Goal: Complete application form: Complete application form

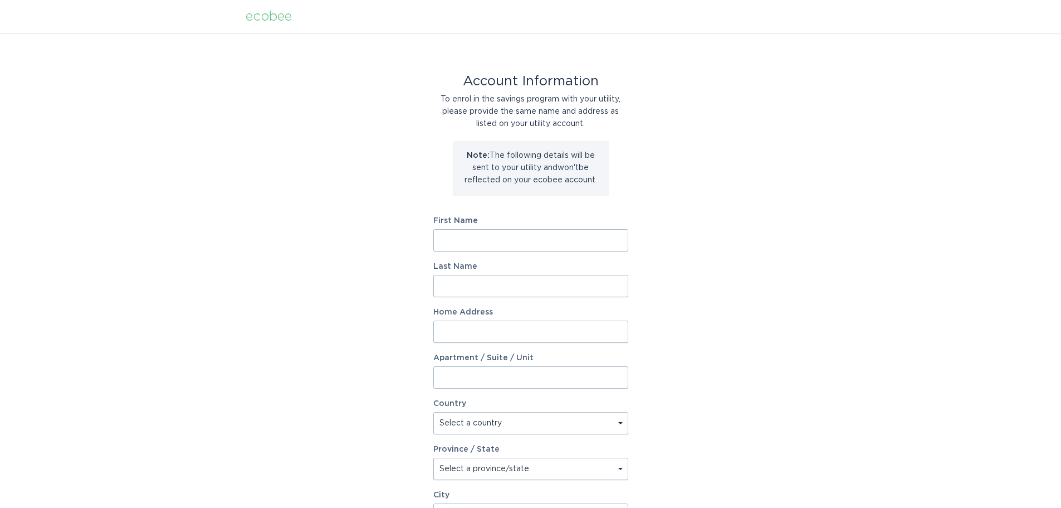
click at [496, 242] on input "First Name" at bounding box center [530, 240] width 195 height 22
type input "Joel"
click at [514, 286] on input "Last Name" at bounding box center [530, 286] width 195 height 22
type input "Weerdenburg"
click at [504, 323] on input "Home Address" at bounding box center [530, 331] width 195 height 22
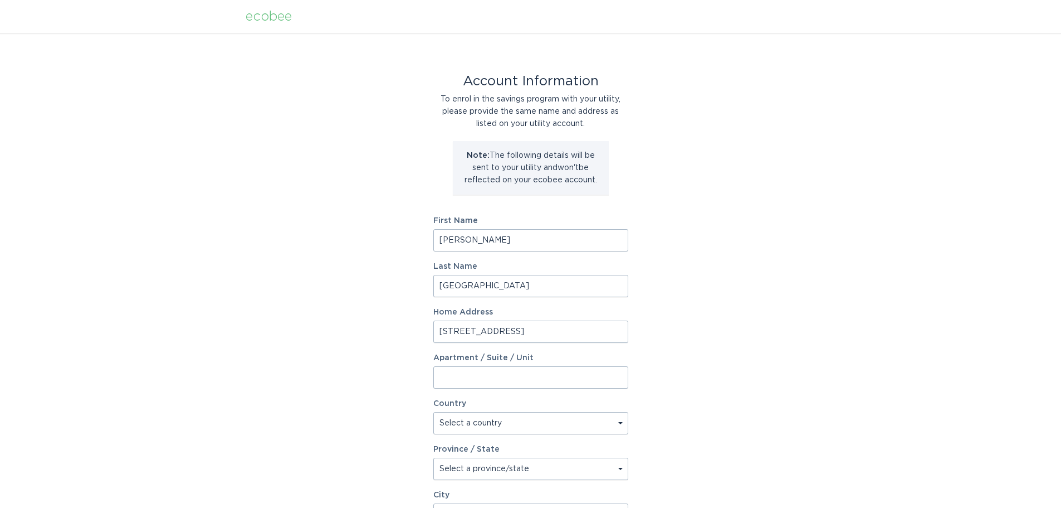
type input "103 Sunning Hill Avenue"
select select "CA"
select select "ON"
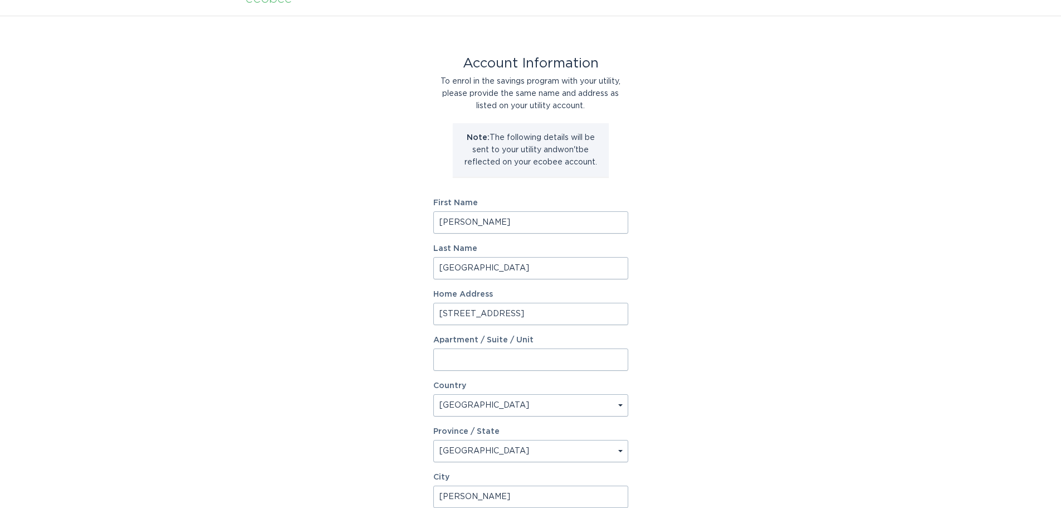
type input "Hamilton"
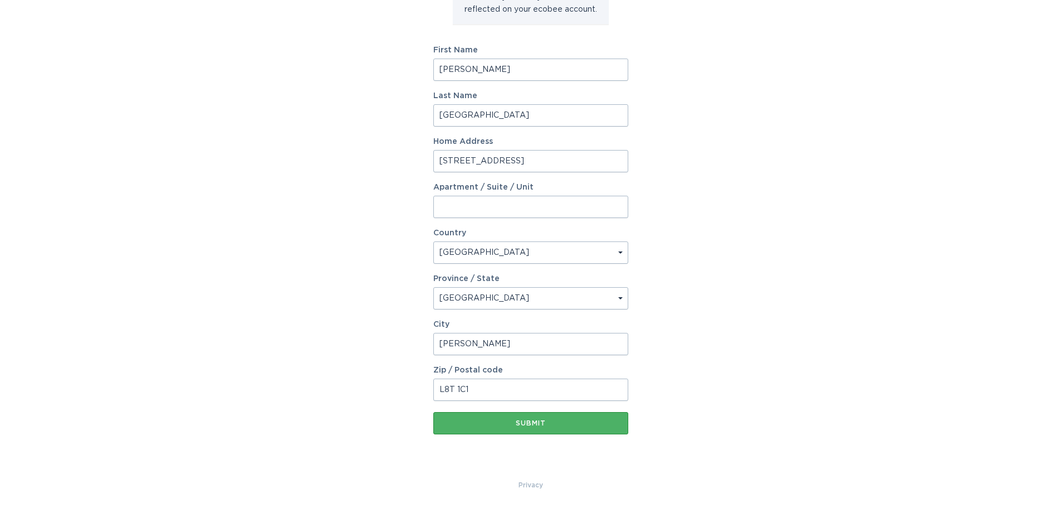
type input "L8T 1C1"
click at [533, 428] on button "Submit" at bounding box center [530, 423] width 195 height 22
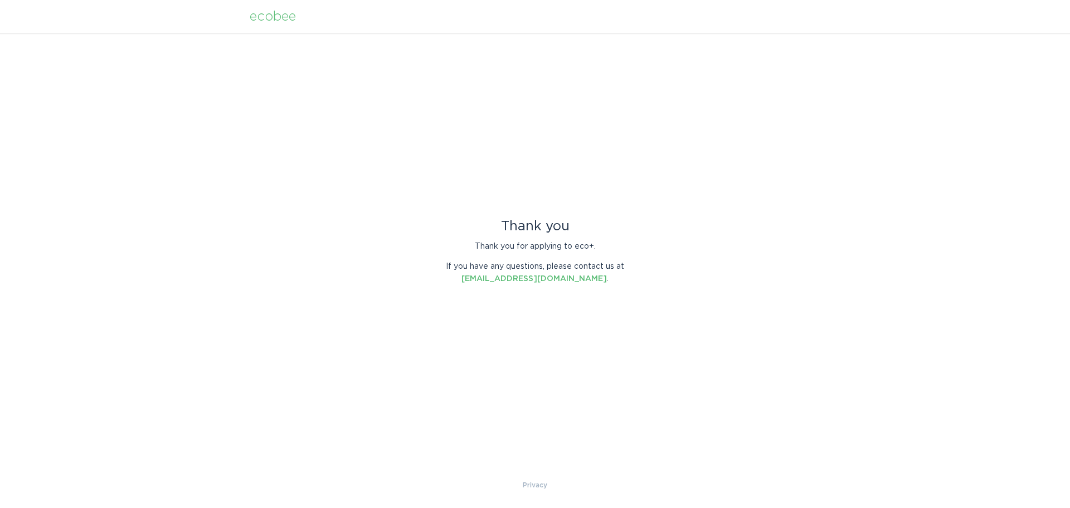
click at [277, 18] on div "ecobee" at bounding box center [273, 17] width 46 height 12
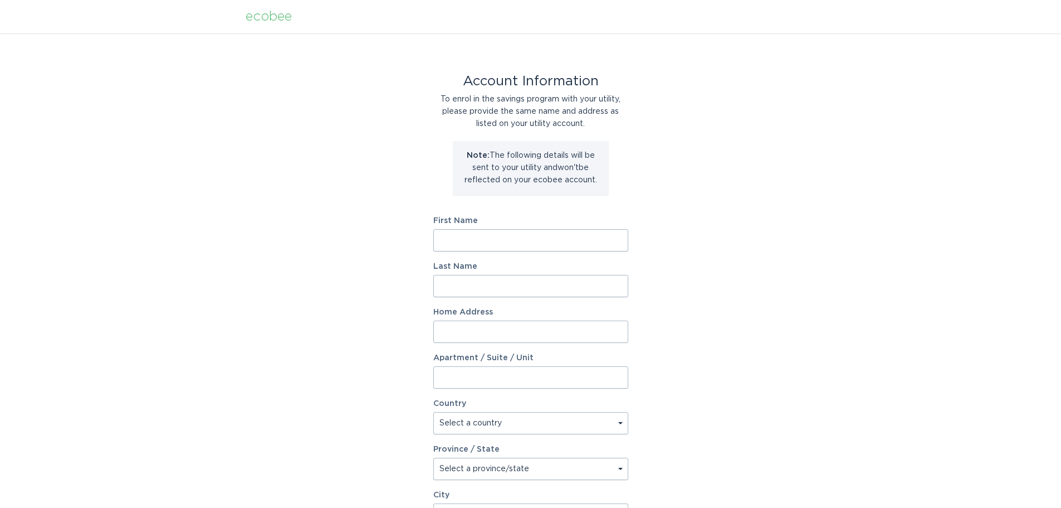
click at [262, 18] on div "ecobee" at bounding box center [269, 17] width 46 height 12
